Goal: Find specific page/section: Find specific page/section

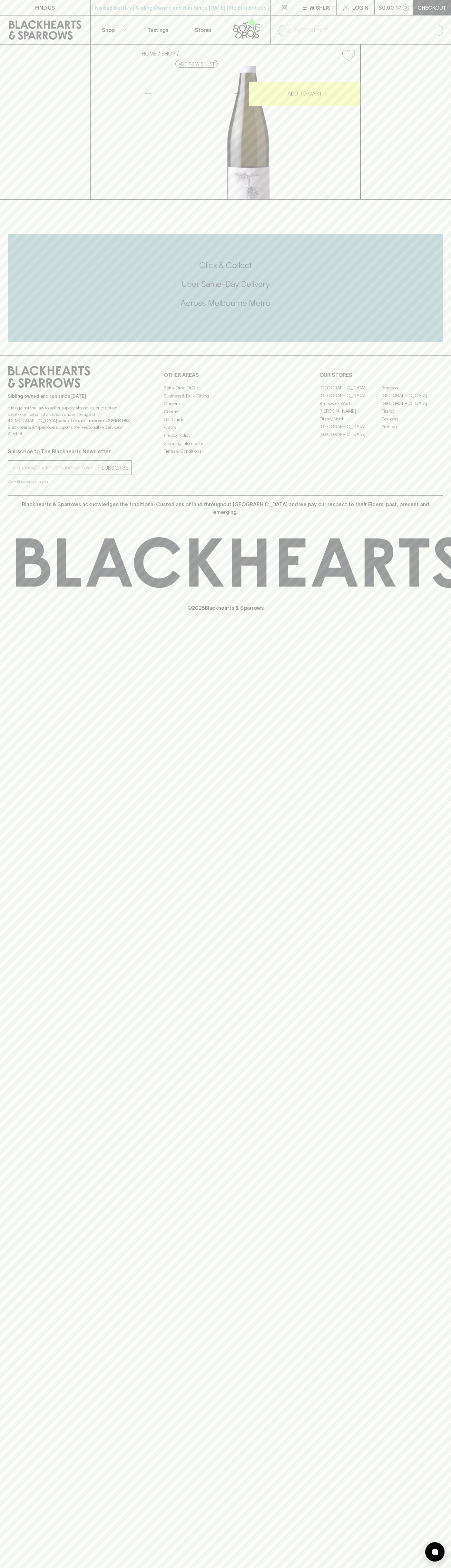
click at [195, 28] on p "Stores" at bounding box center [202, 30] width 16 height 8
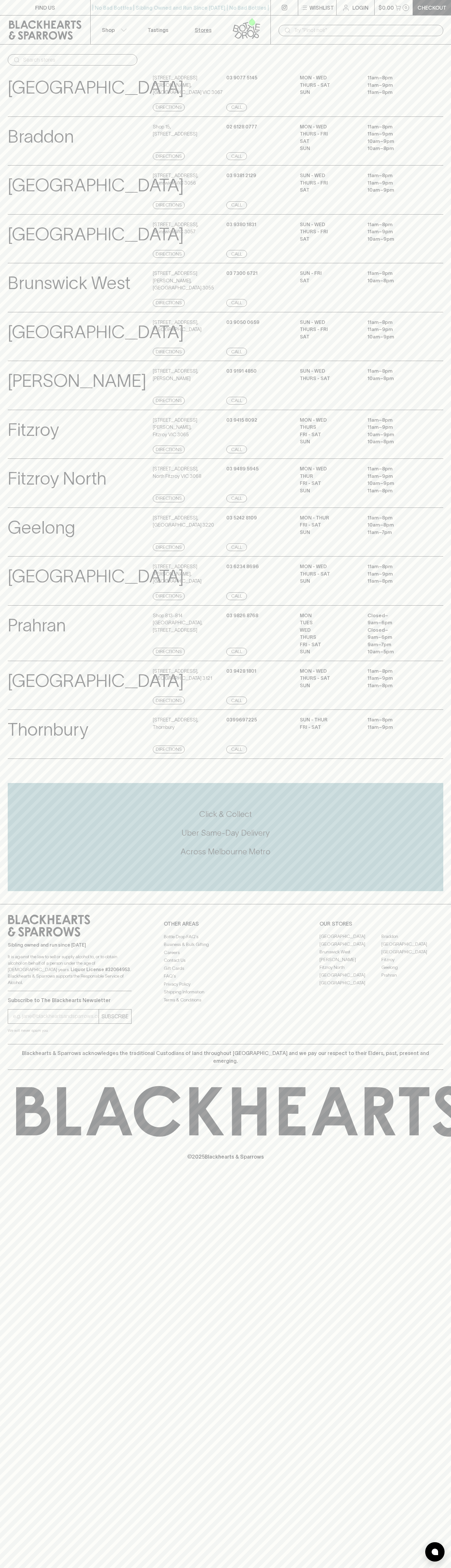
click at [232, 1568] on html "FIND US | No Bad Bottles | Sibling Owned and Run Since [DATE] | No Bad Bottles …" at bounding box center [226, 784] width 451 height 1568
click at [1, 1136] on div at bounding box center [443, 1111] width 887 height 50
